Goal: Information Seeking & Learning: Learn about a topic

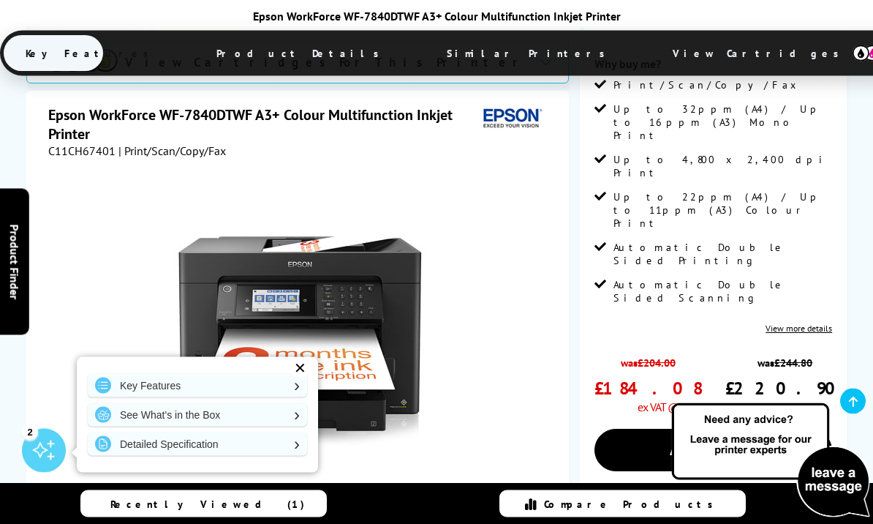
scroll to position [309, 0]
click at [293, 378] on div "✕" at bounding box center [300, 368] width 20 height 20
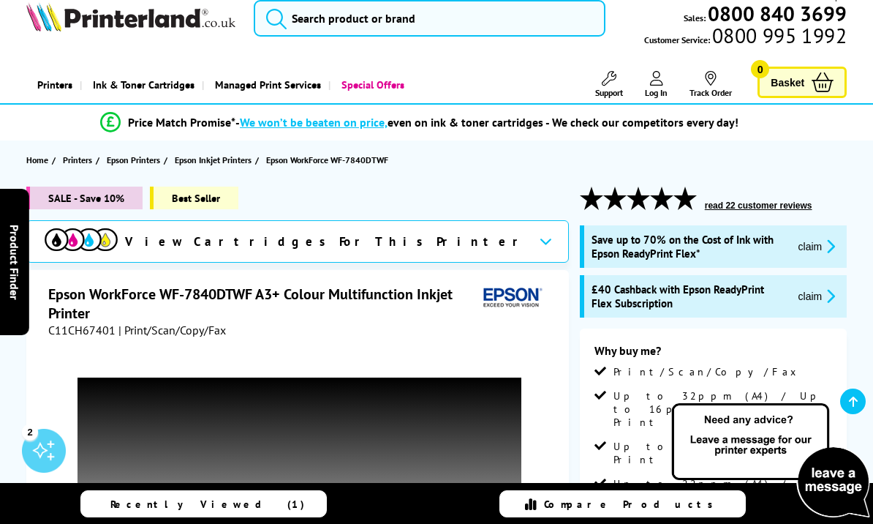
scroll to position [0, 0]
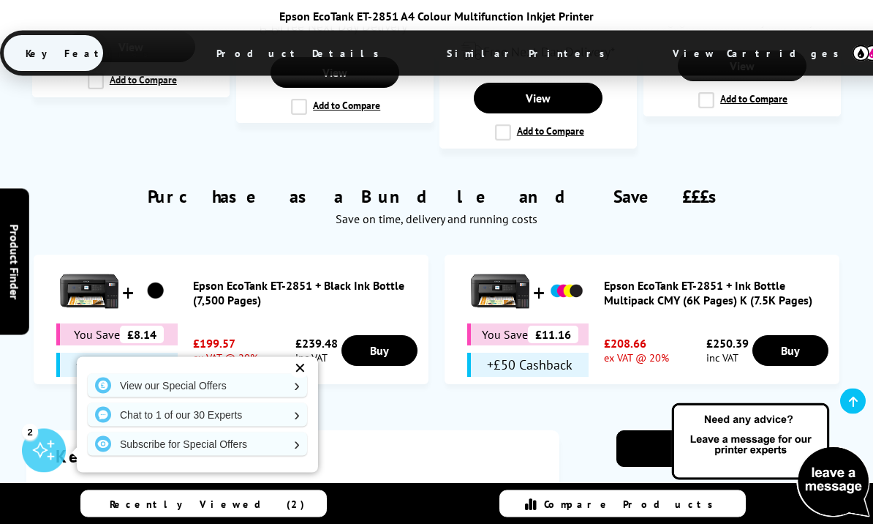
scroll to position [1660, 0]
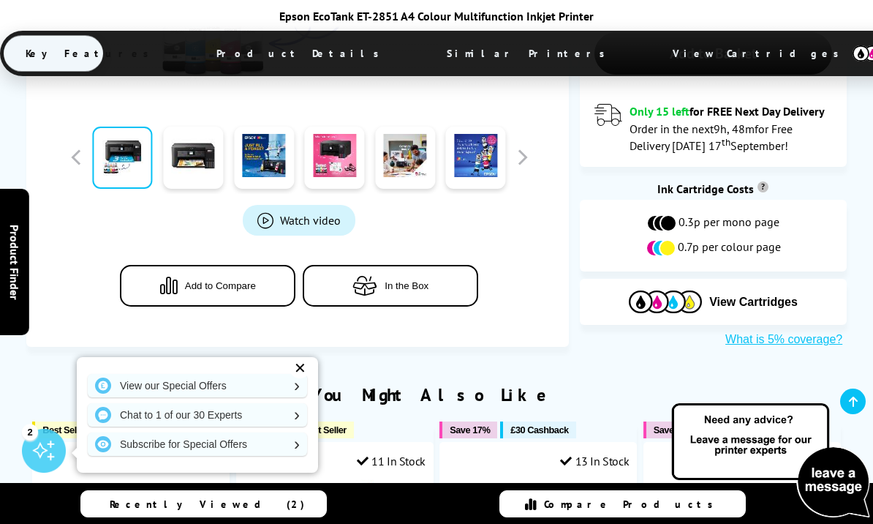
scroll to position [745, 0]
